Goal: Purchase product/service

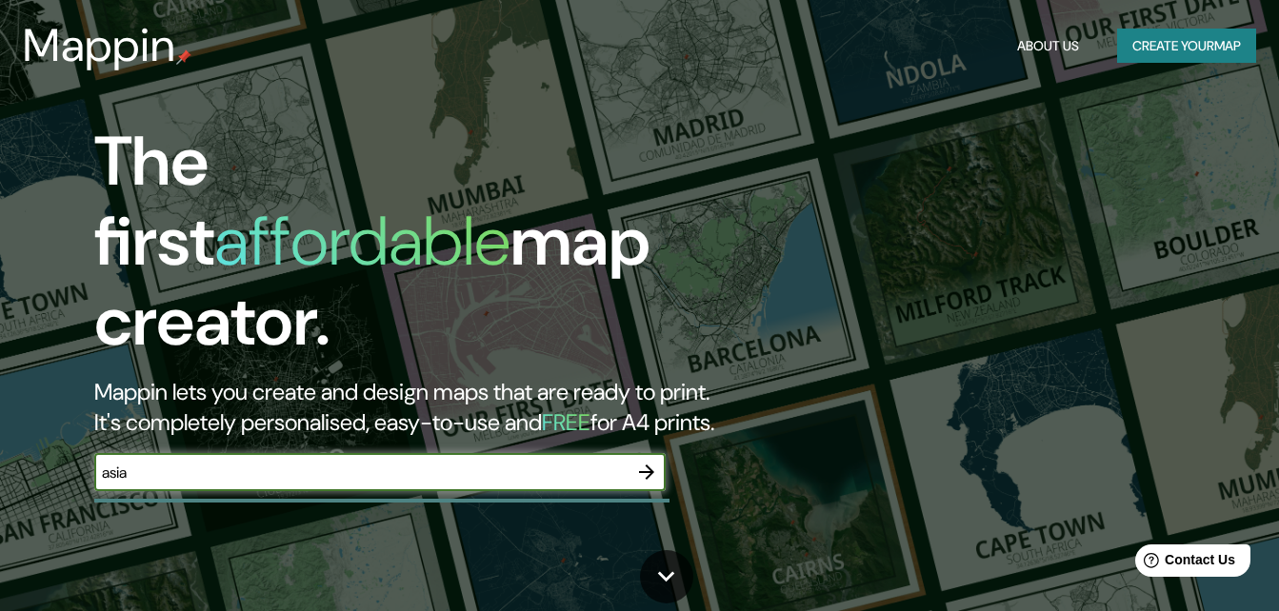
type input "asia"
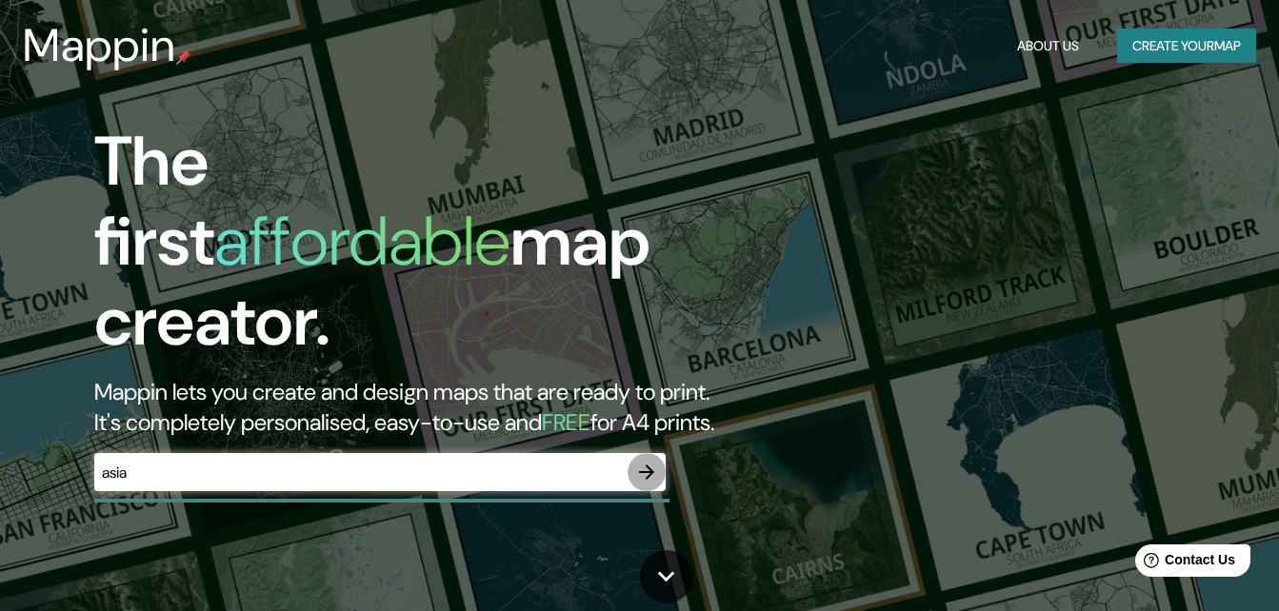
click at [644, 461] on icon "button" at bounding box center [646, 472] width 23 height 23
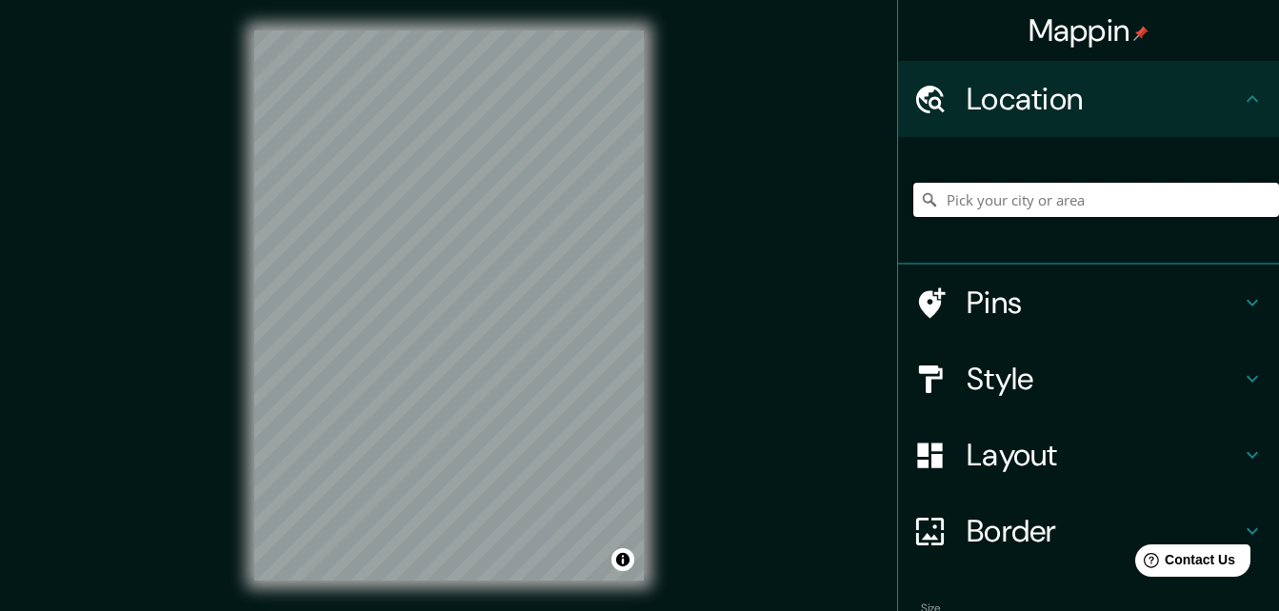
click at [1033, 208] on input "Pick your city or area" at bounding box center [1096, 200] width 366 height 34
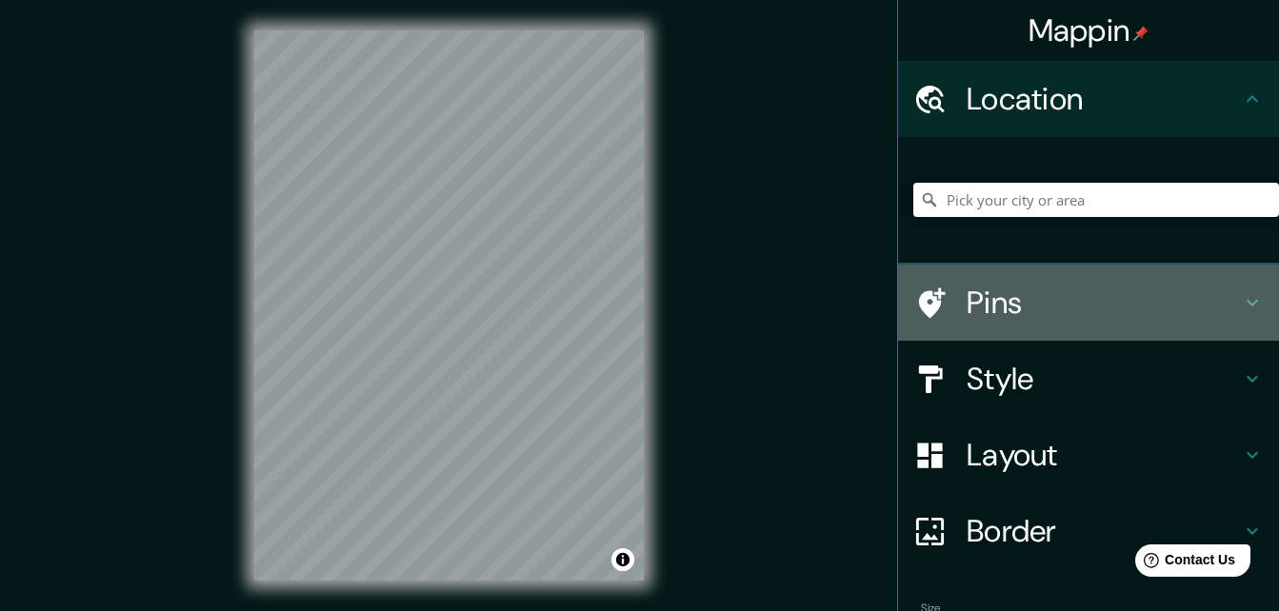
click at [1111, 305] on h4 "Pins" at bounding box center [1104, 303] width 274 height 38
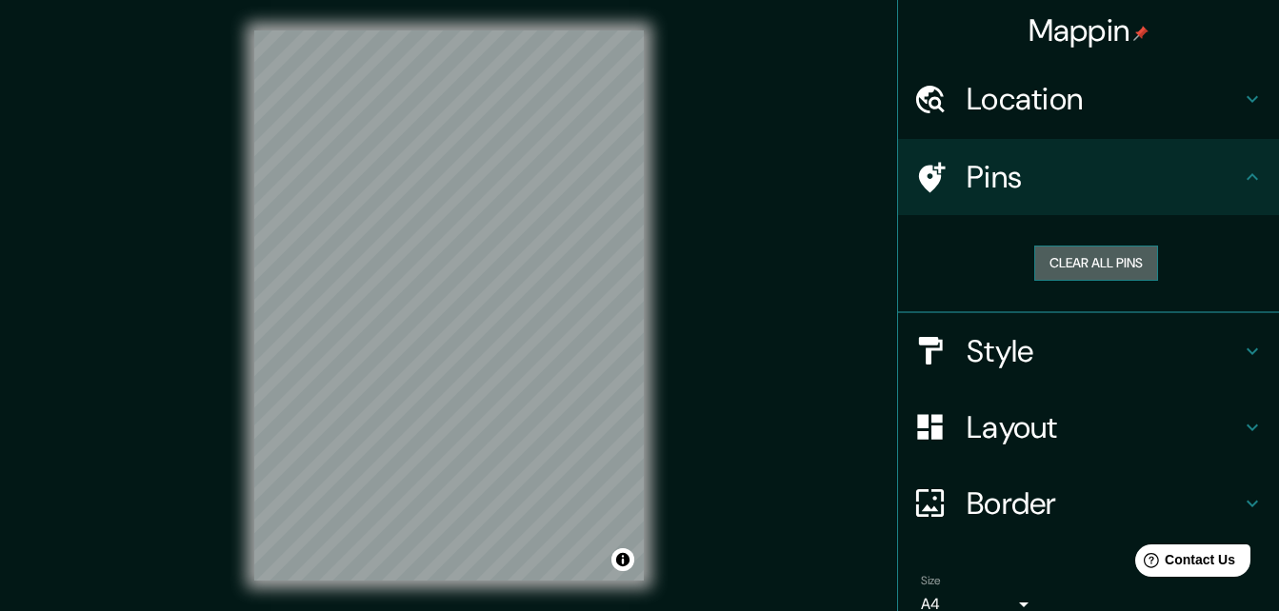
click at [1089, 272] on button "Clear all pins" at bounding box center [1096, 263] width 124 height 35
click at [1088, 268] on button "Clear all pins" at bounding box center [1096, 263] width 124 height 35
